Goal: Navigation & Orientation: Find specific page/section

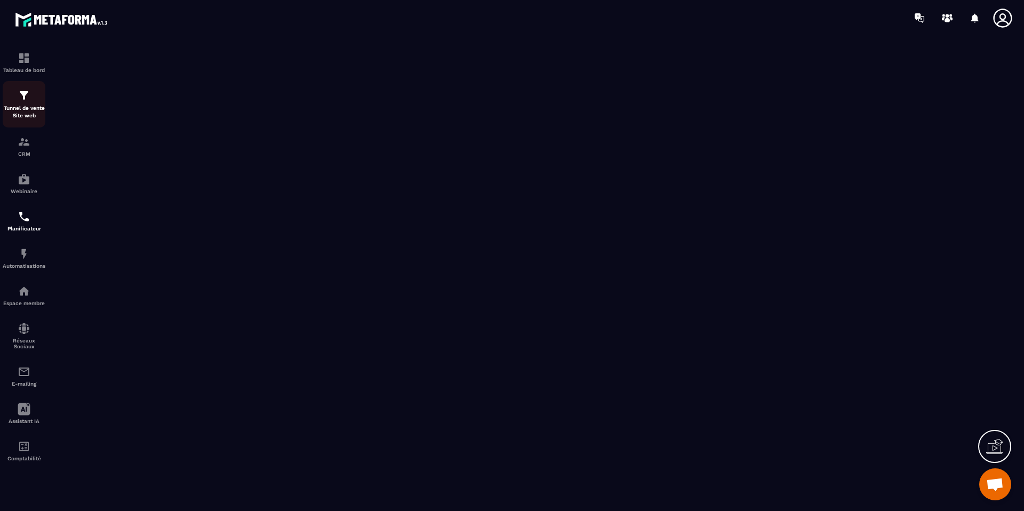
click at [23, 106] on p "Tunnel de vente Site web" at bounding box center [24, 111] width 43 height 15
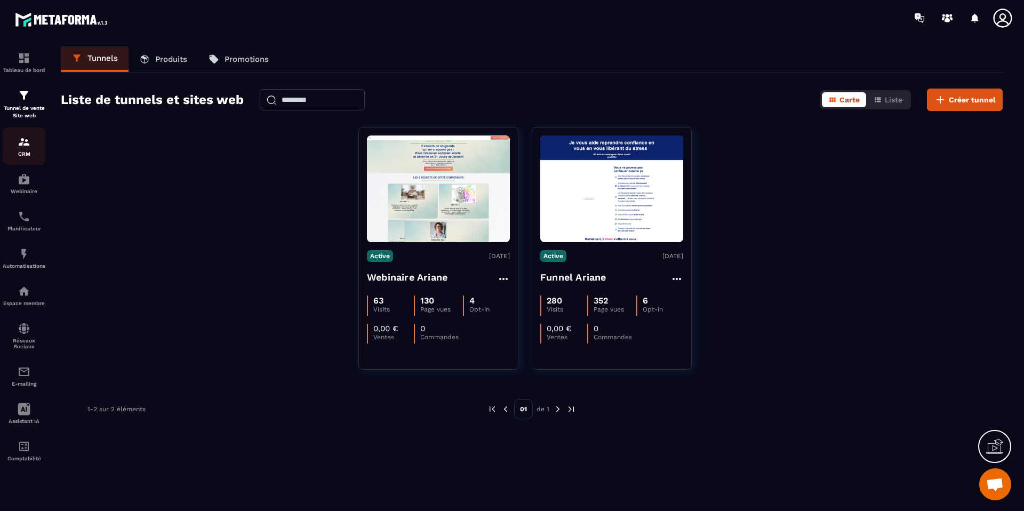
click at [23, 147] on img at bounding box center [24, 141] width 13 height 13
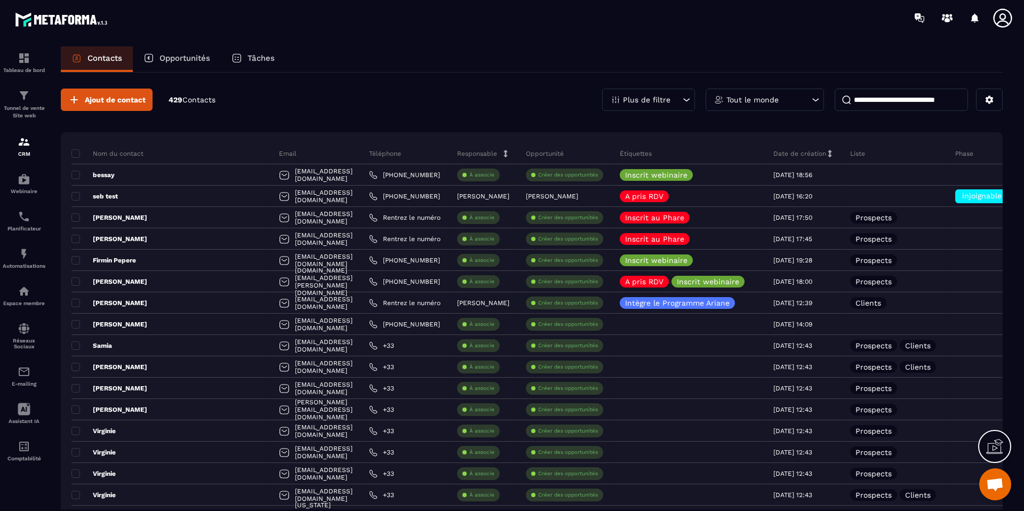
click at [261, 60] on p "Tâches" at bounding box center [260, 58] width 27 height 10
